Goal: Find contact information: Find contact information

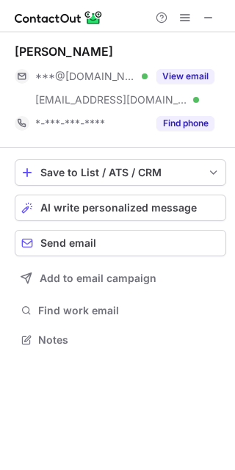
scroll to position [329, 235]
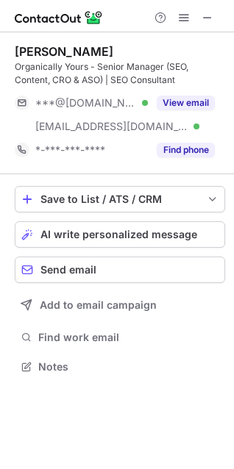
scroll to position [357, 234]
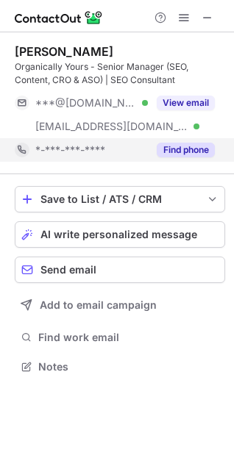
click at [155, 151] on div "Find phone" at bounding box center [181, 150] width 67 height 24
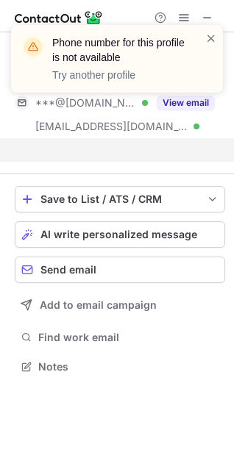
scroll to position [333, 234]
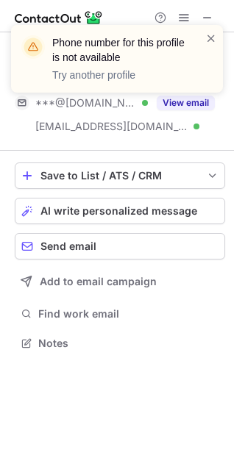
click at [203, 16] on div "Phone number for this profile is not available Try another profile" at bounding box center [116, 64] width 235 height 109
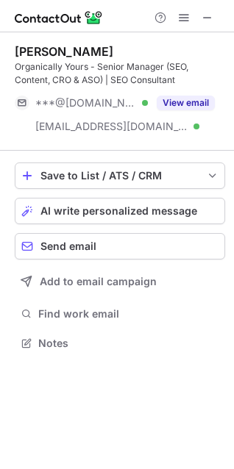
click at [211, 42] on span at bounding box center [211, 38] width 12 height 15
click at [205, 19] on span at bounding box center [207, 18] width 12 height 12
